Goal: Transaction & Acquisition: Book appointment/travel/reservation

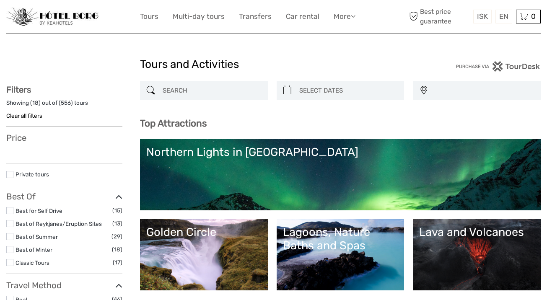
select select
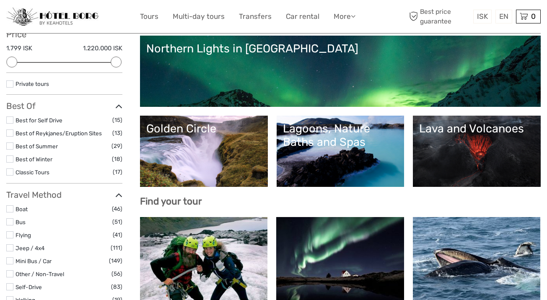
scroll to position [185, 0]
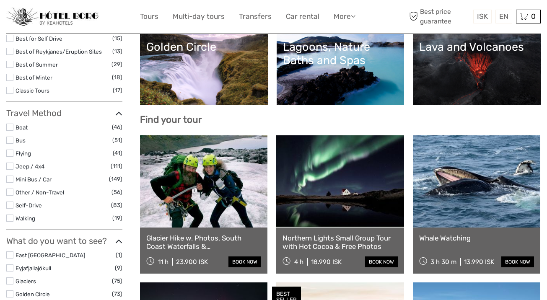
click at [222, 192] on link at bounding box center [203, 181] width 127 height 92
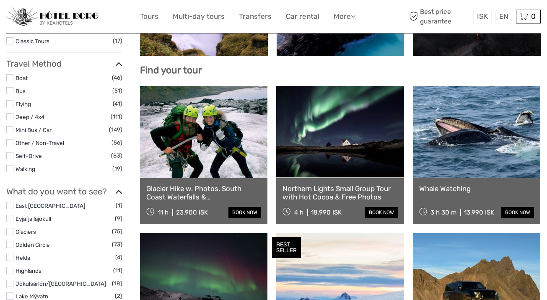
scroll to position [239, 0]
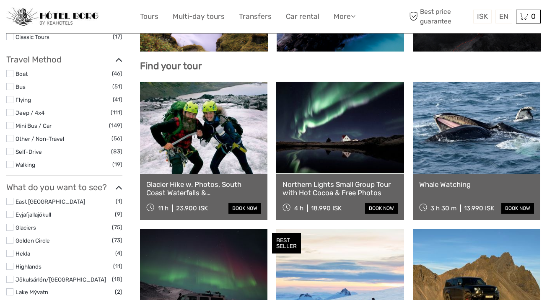
click at [336, 138] on link at bounding box center [339, 128] width 127 height 92
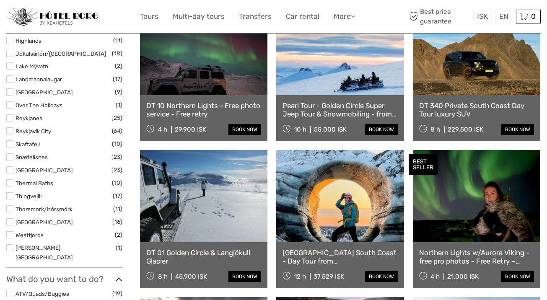
scroll to position [477, 0]
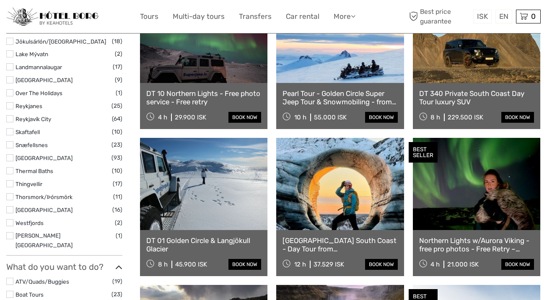
click at [330, 242] on link "[GEOGRAPHIC_DATA] South Coast - Day Tour from [GEOGRAPHIC_DATA]" at bounding box center [340, 245] width 115 height 17
click at [336, 191] on link at bounding box center [339, 184] width 127 height 92
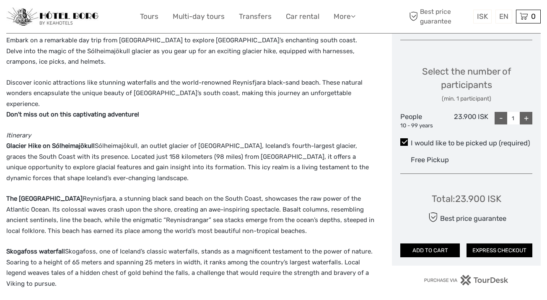
scroll to position [311, 0]
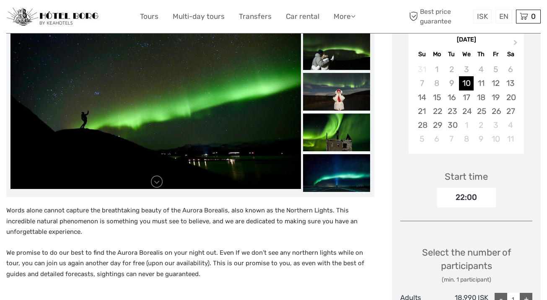
scroll to position [145, 0]
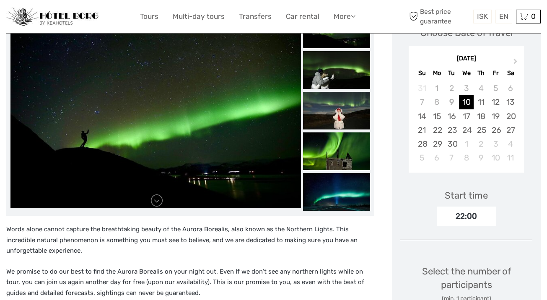
click at [481, 216] on div "22:00" at bounding box center [466, 216] width 59 height 19
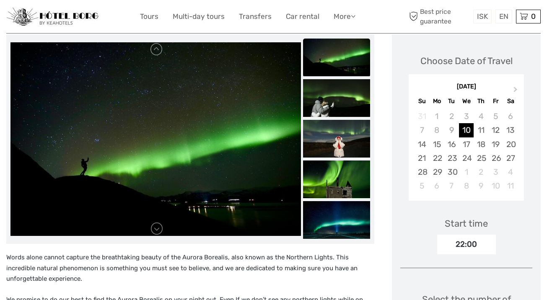
scroll to position [115, 0]
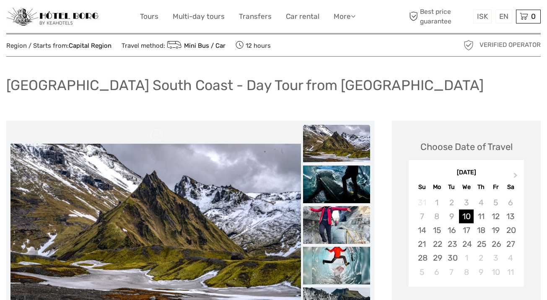
scroll to position [37, 0]
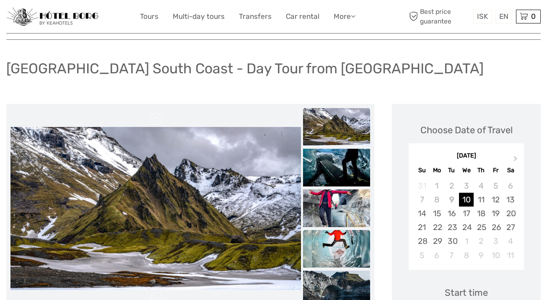
click at [331, 247] on img at bounding box center [336, 249] width 67 height 38
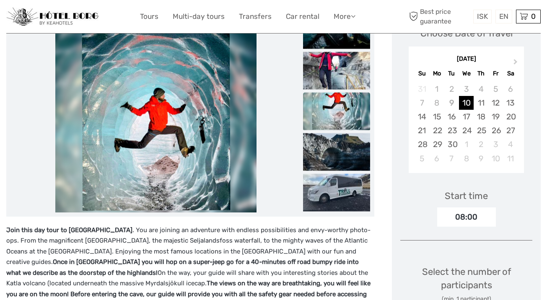
scroll to position [130, 0]
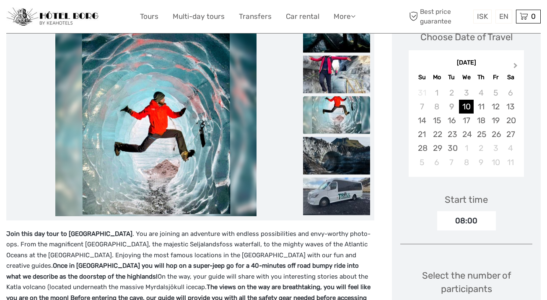
click at [516, 61] on button "Next Month" at bounding box center [516, 67] width 13 height 13
click at [516, 65] on span "Next Month" at bounding box center [516, 67] width 0 height 12
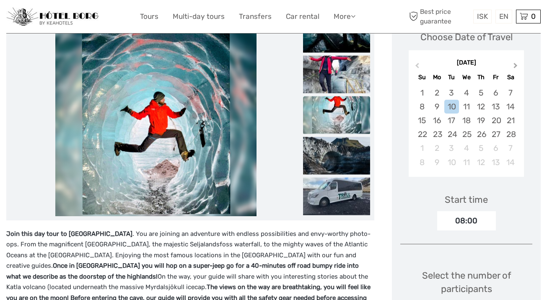
click at [516, 65] on span "Next Month" at bounding box center [516, 67] width 0 height 12
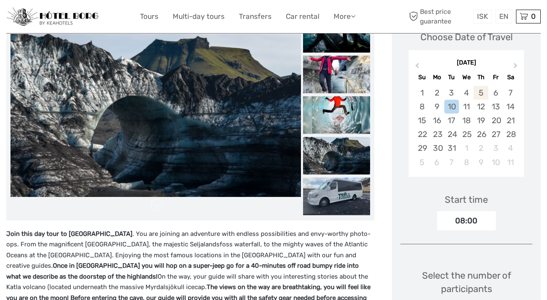
click at [482, 93] on div "5" at bounding box center [481, 93] width 15 height 14
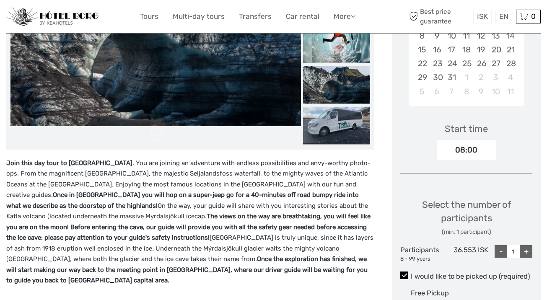
scroll to position [216, 0]
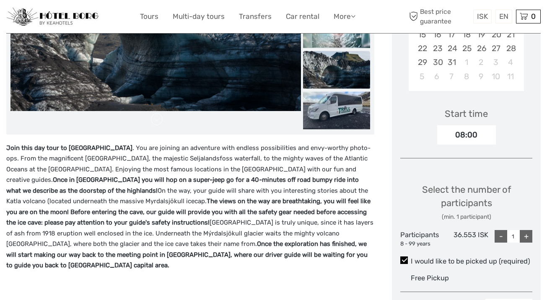
click at [529, 239] on div "+" at bounding box center [526, 236] width 13 height 13
click at [527, 236] on div "+" at bounding box center [526, 236] width 13 height 13
type input "3"
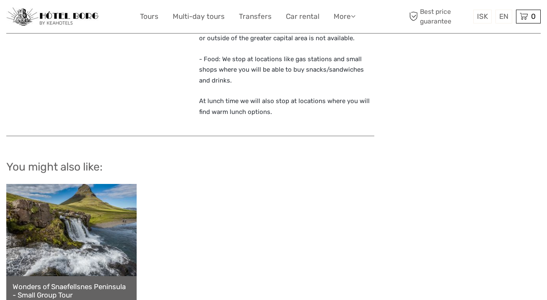
scroll to position [907, 0]
